Goal: Navigation & Orientation: Find specific page/section

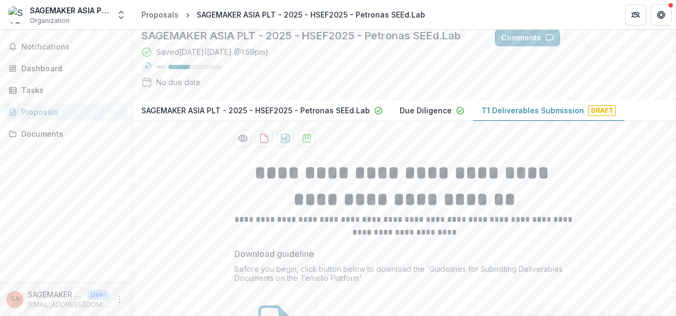
scroll to position [62, 0]
click at [117, 15] on icon "Open entity switcher" at bounding box center [121, 15] width 11 height 11
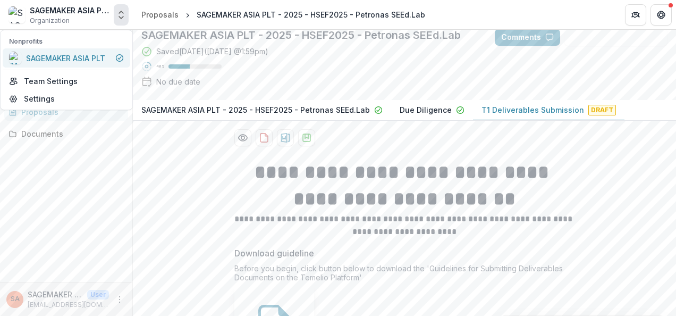
click at [107, 57] on div "SAGEMAKER ASIA PLT" at bounding box center [66, 58] width 115 height 13
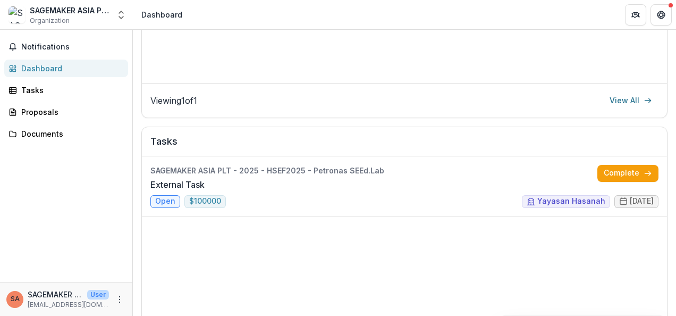
scroll to position [277, 0]
click at [205, 181] on link "External Task" at bounding box center [177, 183] width 54 height 13
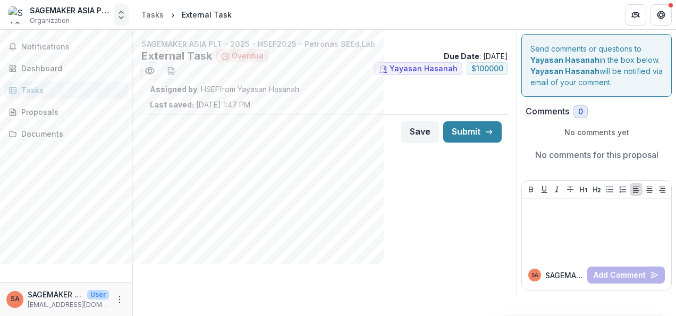
click at [122, 15] on icon "Open entity switcher" at bounding box center [121, 15] width 11 height 11
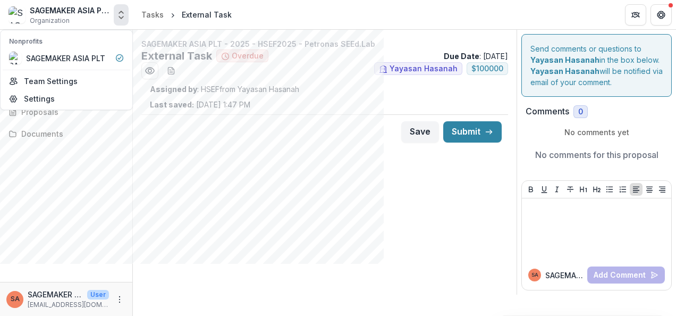
click at [122, 22] on button "Open entity switcher" at bounding box center [121, 14] width 15 height 21
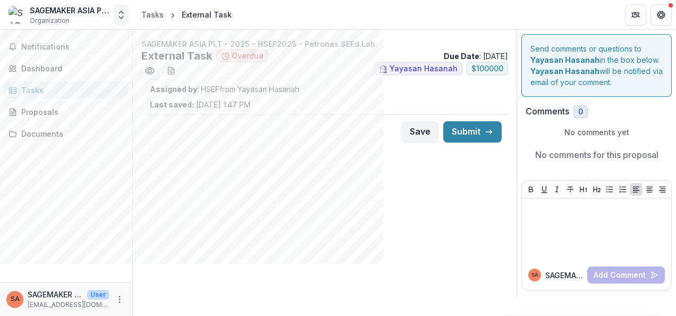
click at [122, 22] on button "Open entity switcher" at bounding box center [121, 14] width 15 height 21
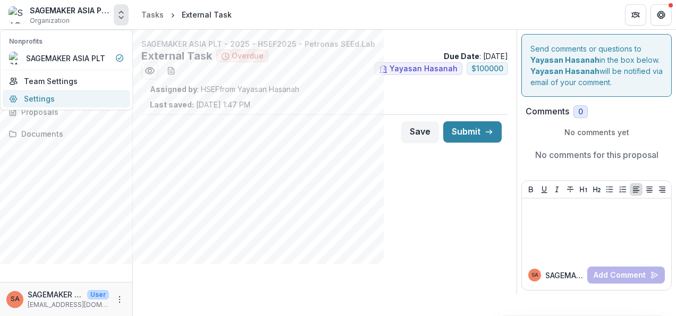
click at [56, 95] on link "Settings" at bounding box center [66, 99] width 127 height 18
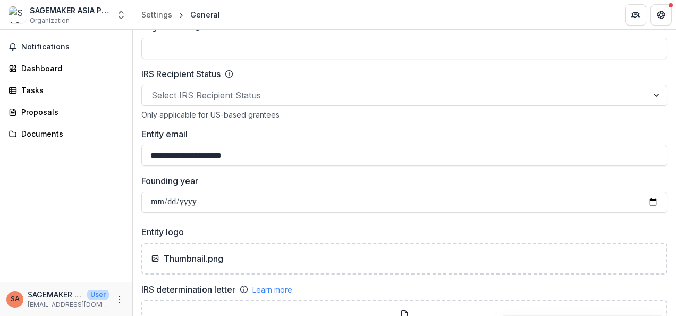
scroll to position [535, 0]
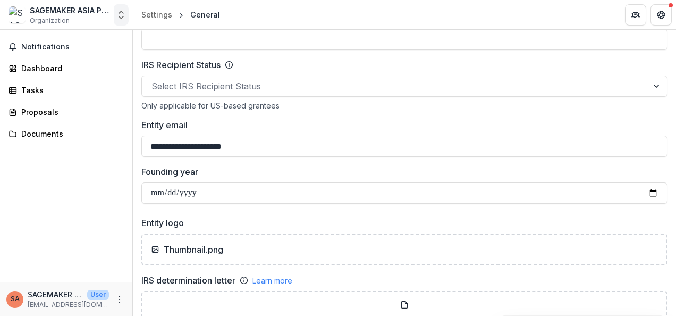
click at [121, 20] on icon "Open entity switcher" at bounding box center [121, 15] width 11 height 11
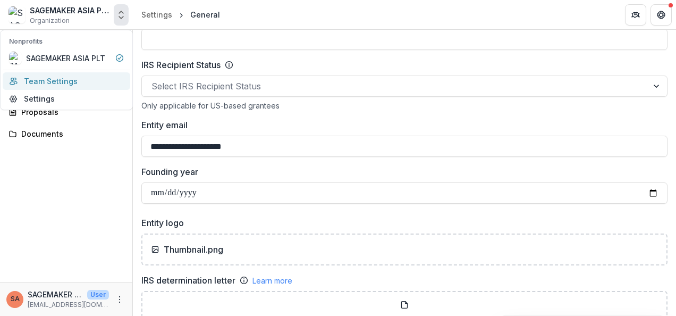
click at [54, 78] on link "Team Settings" at bounding box center [66, 81] width 127 height 18
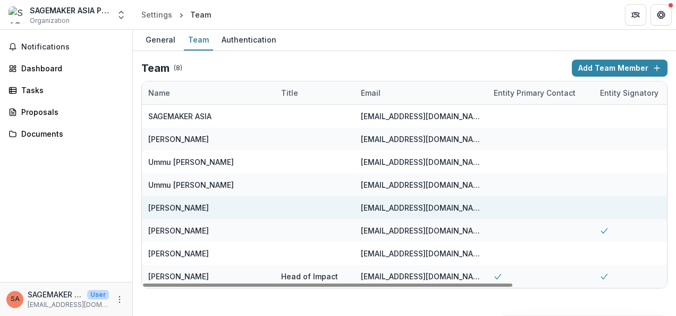
scroll to position [0, 218]
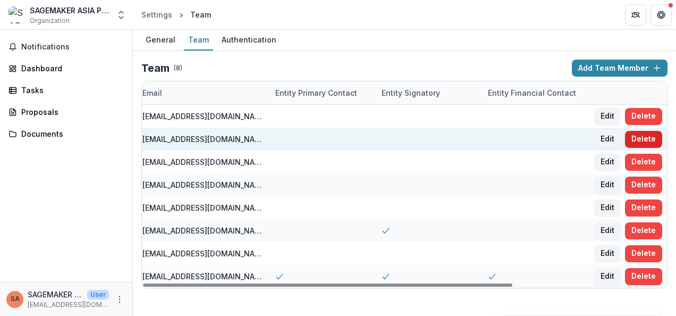
click at [640, 136] on button "Delete" at bounding box center [643, 139] width 37 height 17
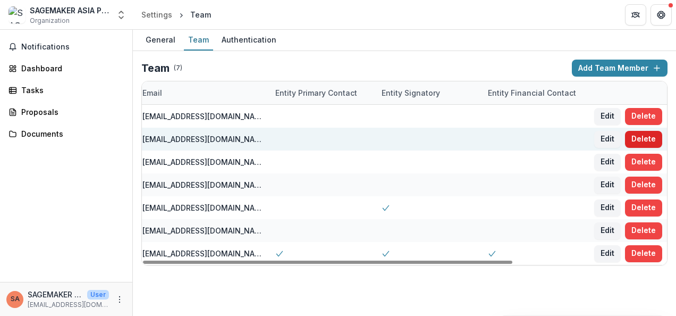
click at [648, 135] on button "Delete" at bounding box center [643, 139] width 37 height 17
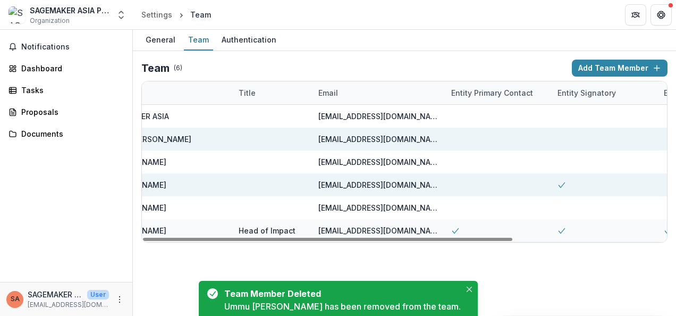
scroll to position [0, 0]
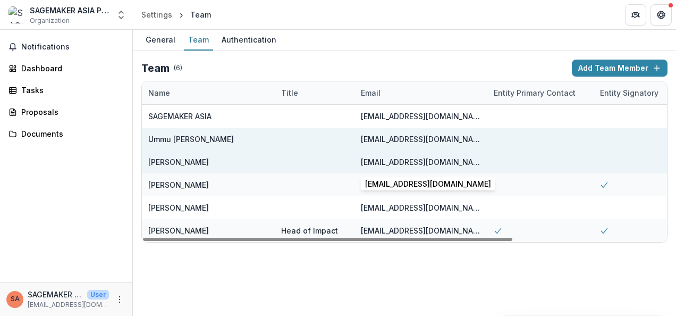
click at [461, 161] on div "[EMAIL_ADDRESS][DOMAIN_NAME]" at bounding box center [421, 161] width 120 height 11
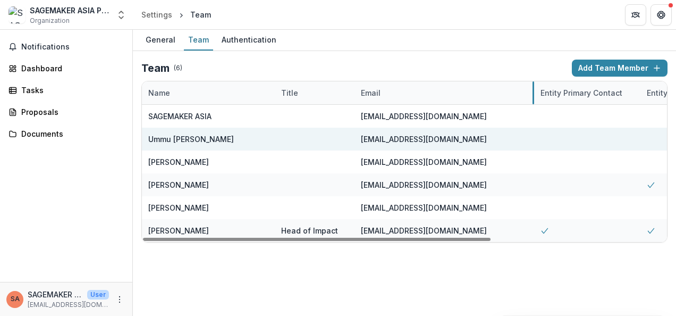
drag, startPoint x: 486, startPoint y: 91, endPoint x: 532, endPoint y: 99, distance: 47.3
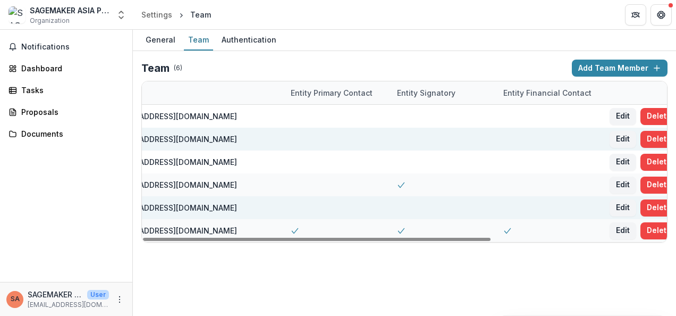
scroll to position [0, 265]
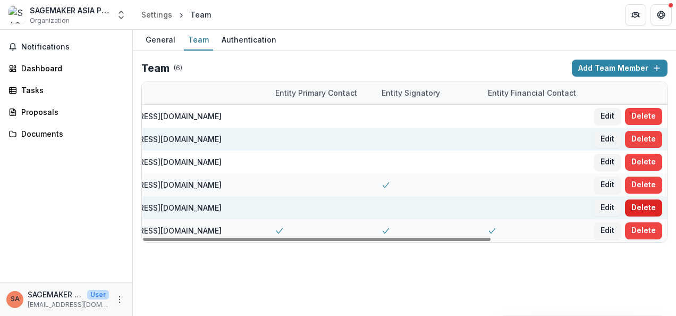
click at [652, 206] on button "Delete" at bounding box center [643, 207] width 37 height 17
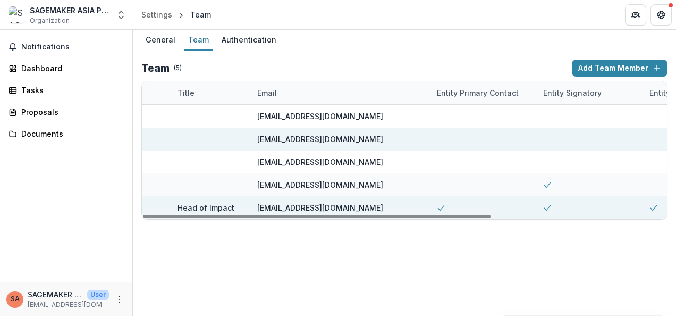
scroll to position [0, 0]
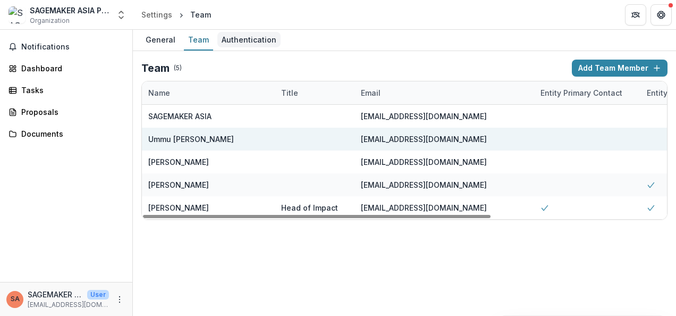
click at [245, 41] on div "Authentication" at bounding box center [248, 39] width 63 height 15
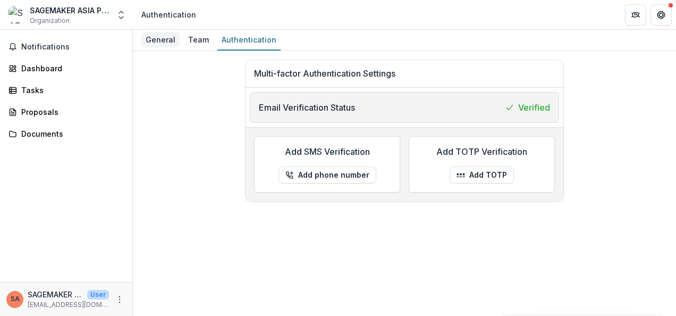
click at [164, 33] on div "General" at bounding box center [160, 39] width 38 height 15
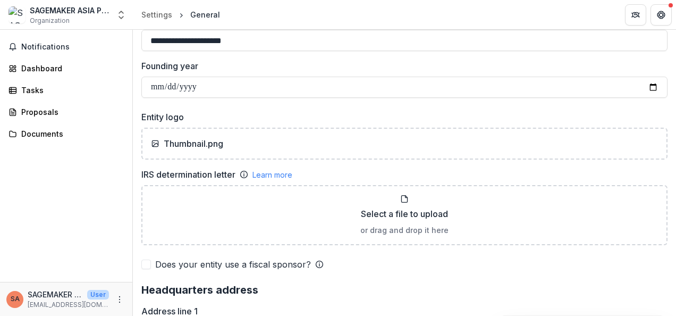
scroll to position [641, 0]
click at [39, 61] on link "Dashboard" at bounding box center [66, 68] width 124 height 18
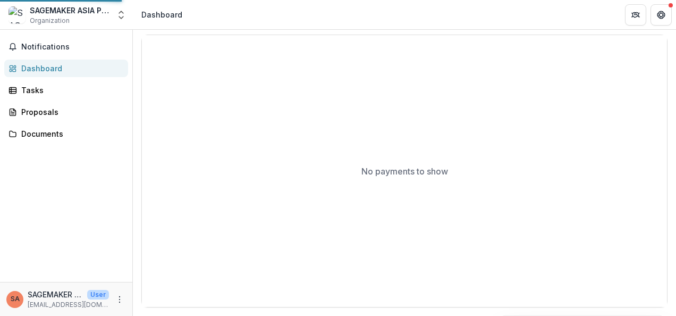
scroll to position [599, 0]
click at [29, 89] on div "Tasks" at bounding box center [70, 89] width 98 height 11
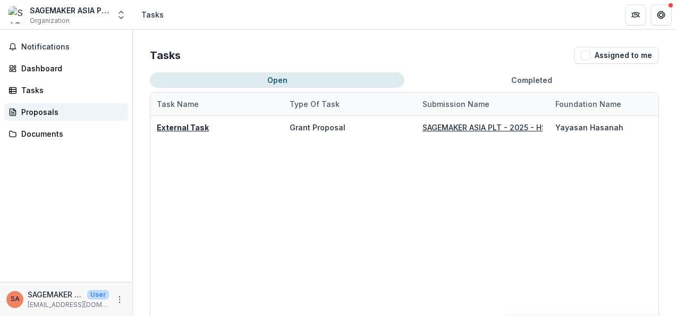
click at [49, 116] on div "Proposals" at bounding box center [70, 111] width 98 height 11
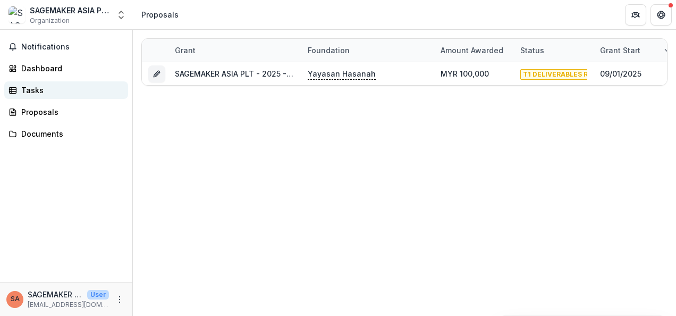
click at [33, 90] on div "Tasks" at bounding box center [70, 89] width 98 height 11
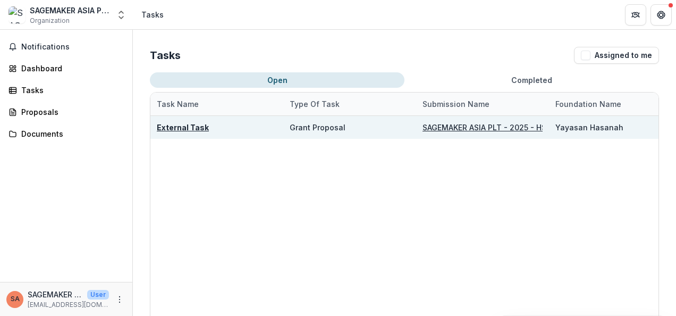
click at [445, 123] on u "SAGEMAKER ASIA PLT - 2025 - HSEF2025 - Petronas SEEd.Lab" at bounding box center [536, 127] width 228 height 9
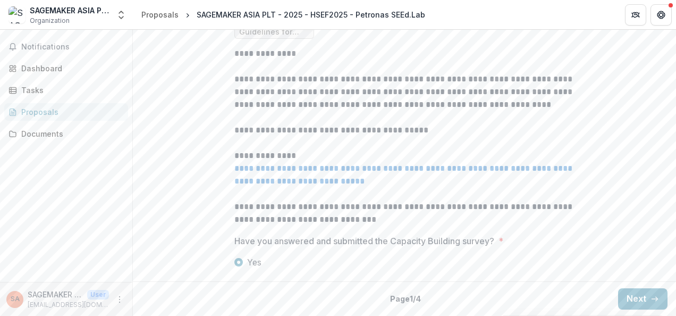
scroll to position [453, 0]
